Goal: Use online tool/utility: Utilize a website feature to perform a specific function

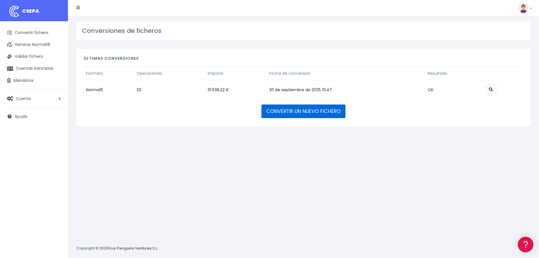
click at [312, 107] on link "CONVERTIR UN NUEVO FICHERO" at bounding box center [303, 111] width 84 height 14
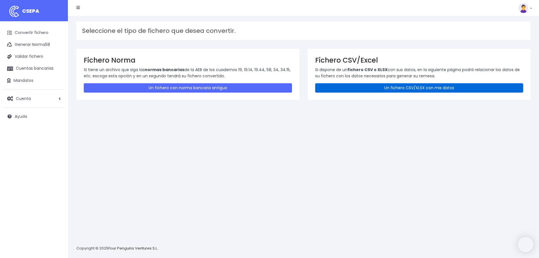
click at [380, 85] on link "Un fichero CSV/XLSX con mis datos" at bounding box center [419, 87] width 208 height 9
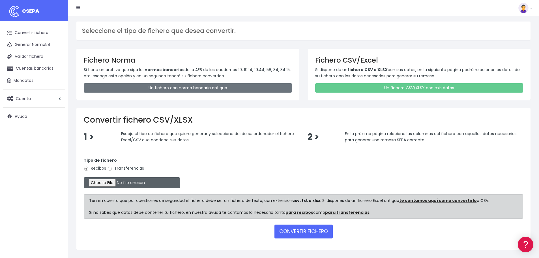
click at [120, 185] on input "file" at bounding box center [132, 182] width 96 height 11
click at [115, 181] on input "file" at bounding box center [132, 182] width 96 height 11
type input "C:\fakepath\04 LT SEPA SET25.xlsx"
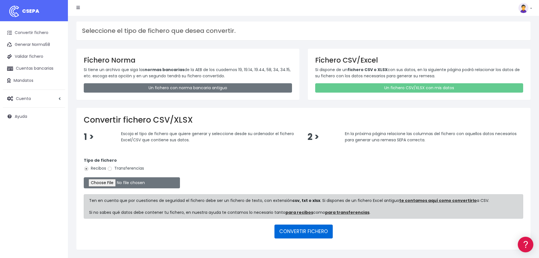
click at [311, 228] on button "CONVERTIR FICHERO" at bounding box center [303, 231] width 58 height 14
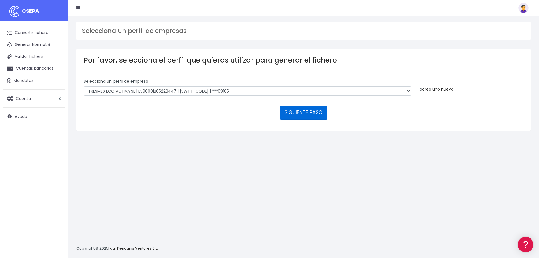
click at [300, 110] on button "SIGUIENTE PASO" at bounding box center [304, 112] width 48 height 14
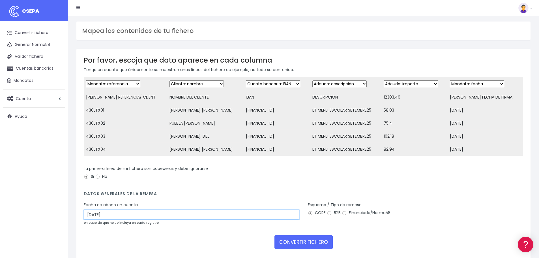
click at [121, 219] on input "[DATE]" at bounding box center [191, 215] width 215 height 10
click at [91, 218] on input "02/10/2025" at bounding box center [191, 215] width 215 height 10
type input "01/10/2025"
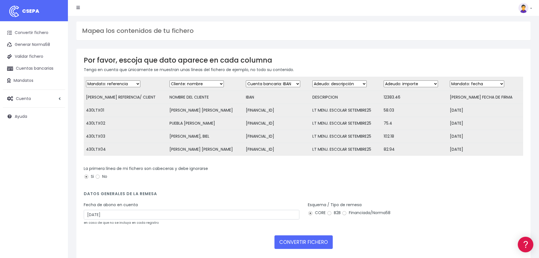
click at [182, 241] on div "CONVERTIR FICHERO" at bounding box center [303, 242] width 439 height 14
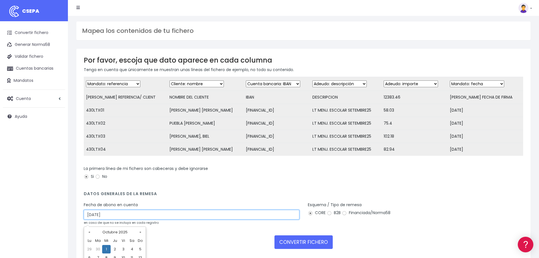
click at [126, 219] on input "01/10/2025" at bounding box center [191, 215] width 215 height 10
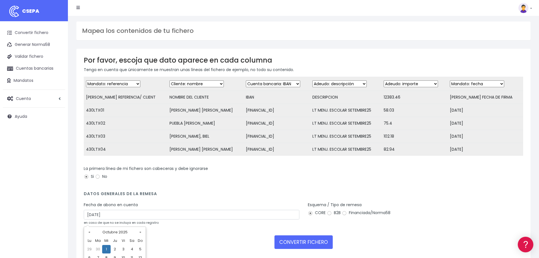
drag, startPoint x: 215, startPoint y: 249, endPoint x: 210, endPoint y: 247, distance: 5.9
click at [215, 249] on div "CONVERTIR FICHERO" at bounding box center [303, 242] width 439 height 14
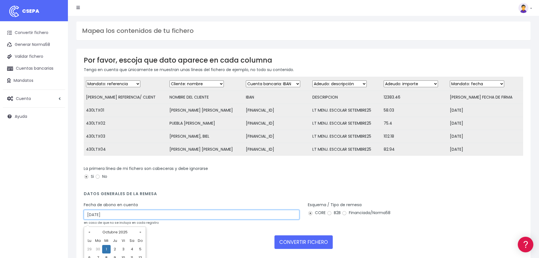
click at [117, 219] on input "01/10/2025" at bounding box center [191, 215] width 215 height 10
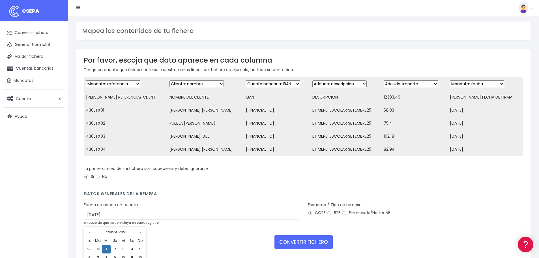
click at [105, 250] on td "1" at bounding box center [106, 249] width 8 height 8
click at [201, 249] on div "CONVERTIR FICHERO" at bounding box center [303, 242] width 439 height 14
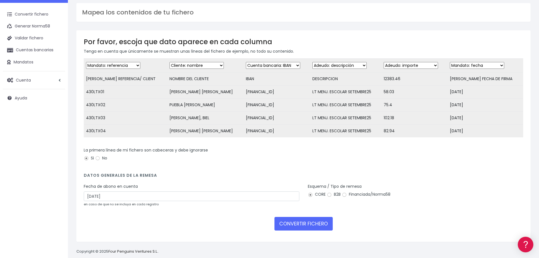
scroll to position [31, 0]
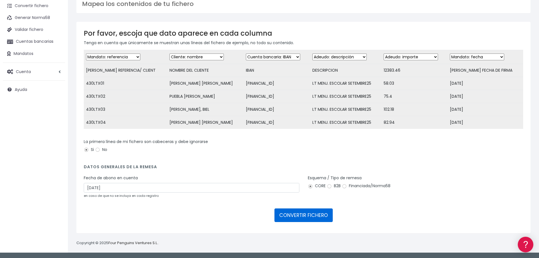
click at [296, 216] on button "CONVERTIR FICHERO" at bounding box center [303, 215] width 58 height 14
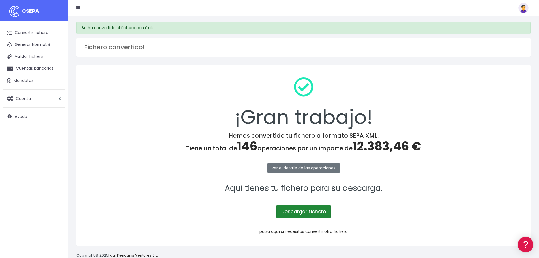
click at [303, 211] on link "Descargar fichero" at bounding box center [303, 211] width 54 height 14
drag, startPoint x: 435, startPoint y: 115, endPoint x: 439, endPoint y: 103, distance: 12.8
click at [435, 115] on div "¡Gran trabajo!" at bounding box center [303, 101] width 439 height 59
